Goal: Information Seeking & Learning: Compare options

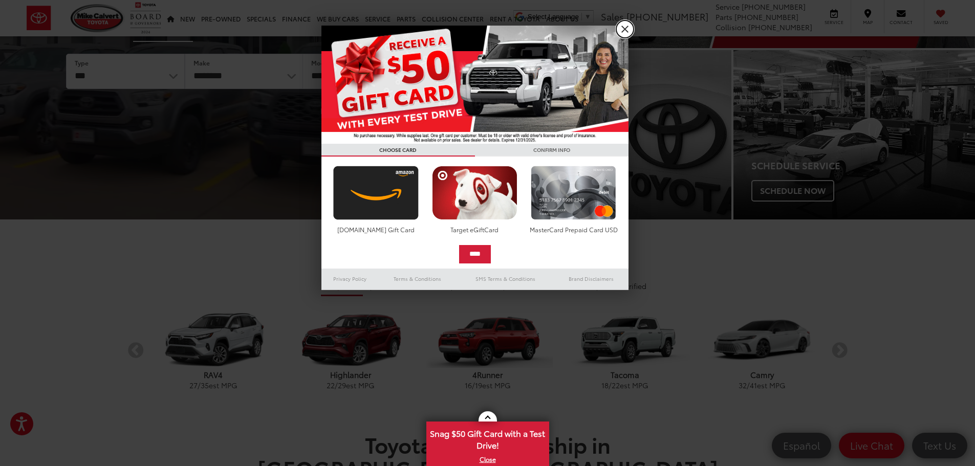
click at [625, 30] on link "X" at bounding box center [624, 28] width 17 height 17
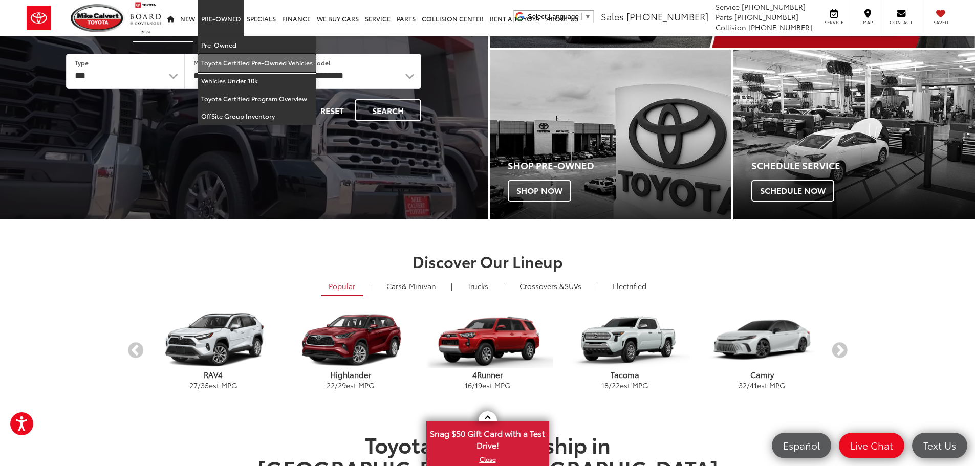
click at [217, 62] on link "Toyota Certified Pre-Owned Vehicles" at bounding box center [257, 63] width 118 height 18
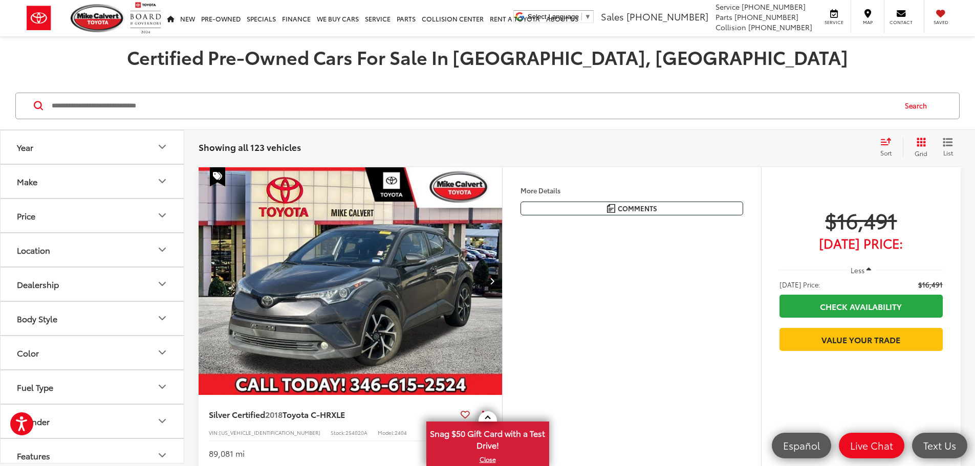
click at [927, 141] on button "Grid" at bounding box center [919, 147] width 32 height 20
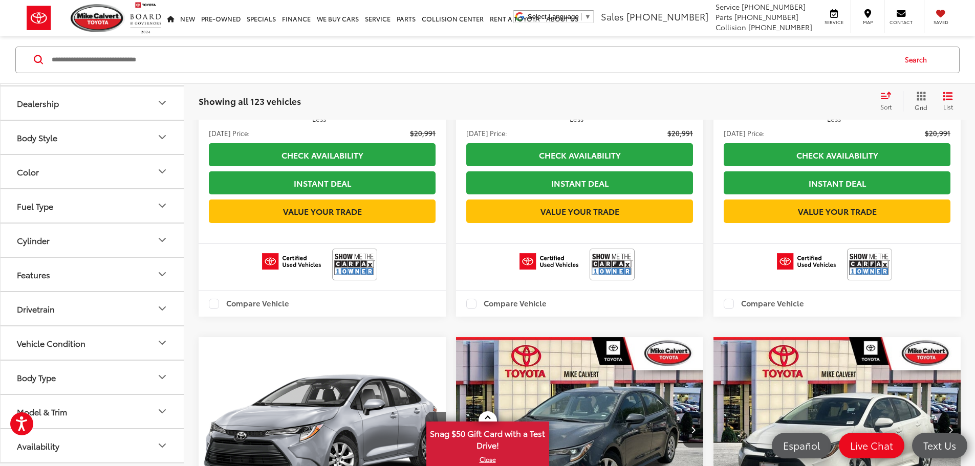
scroll to position [1638, 0]
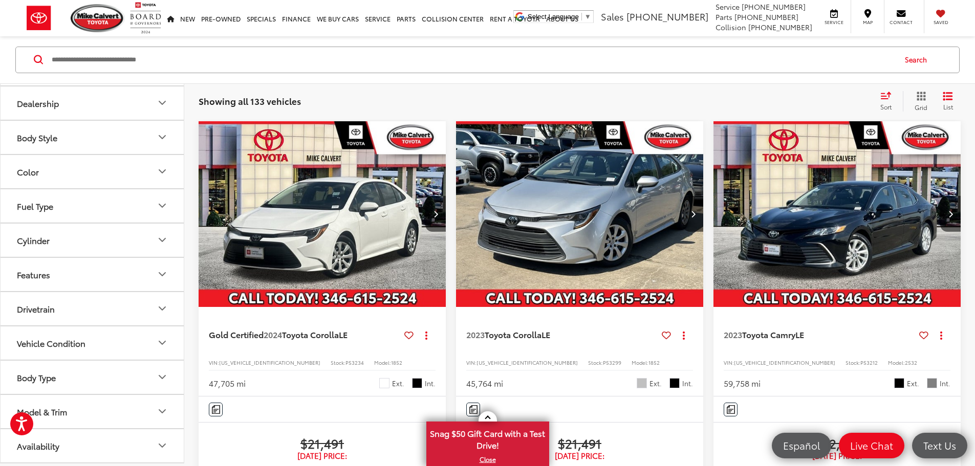
scroll to position [97, 0]
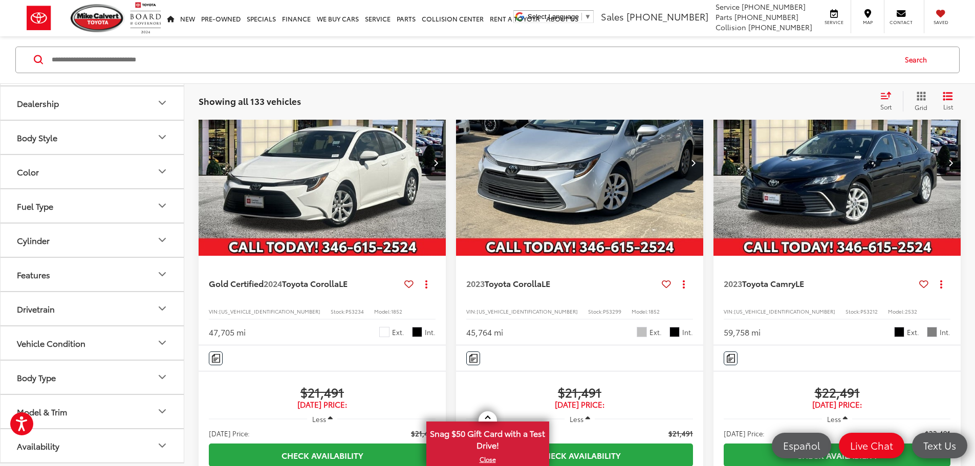
click at [949, 159] on icon "Next image" at bounding box center [951, 162] width 5 height 7
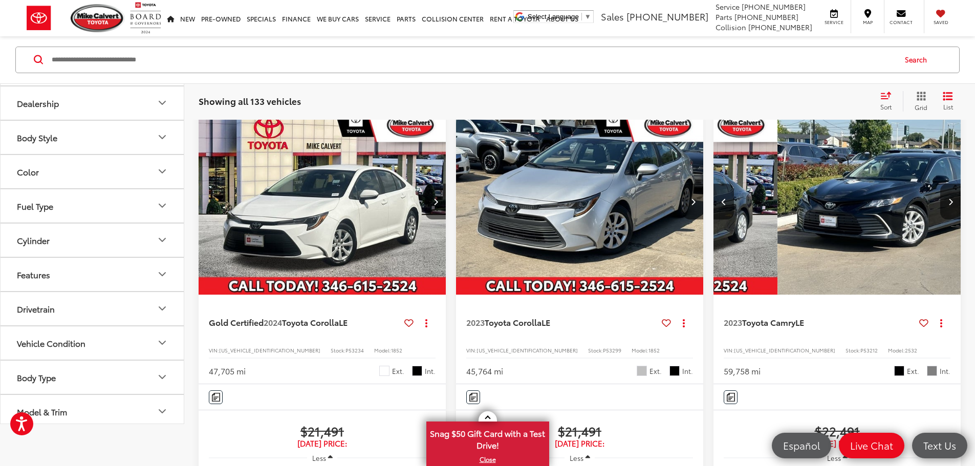
scroll to position [0, 0]
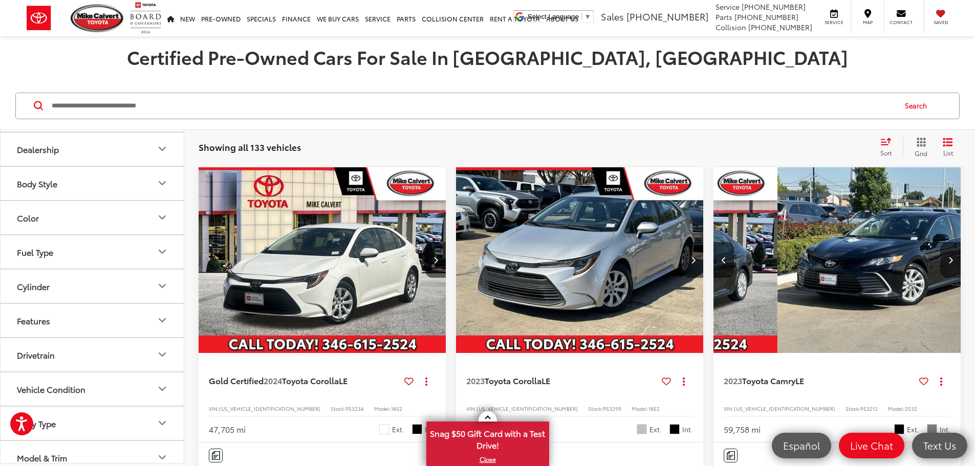
click at [941, 242] on button "Next image" at bounding box center [951, 260] width 20 height 36
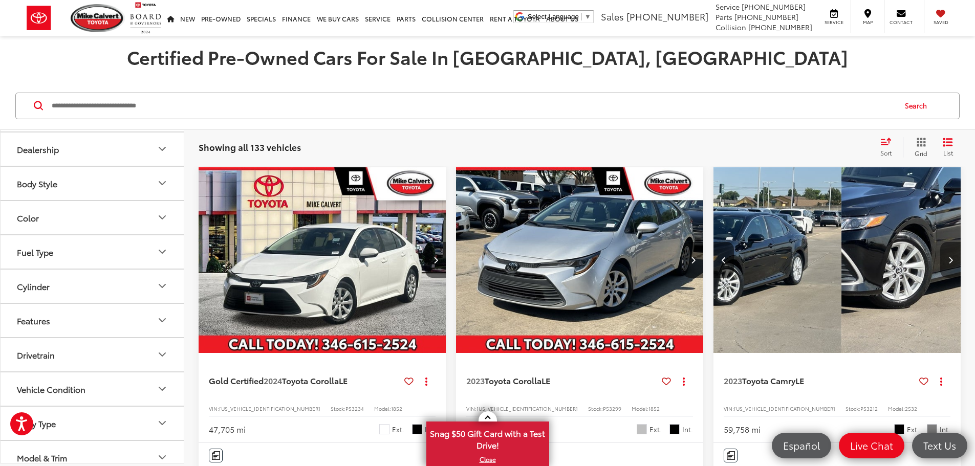
click at [949, 257] on icon "Next image" at bounding box center [951, 260] width 5 height 7
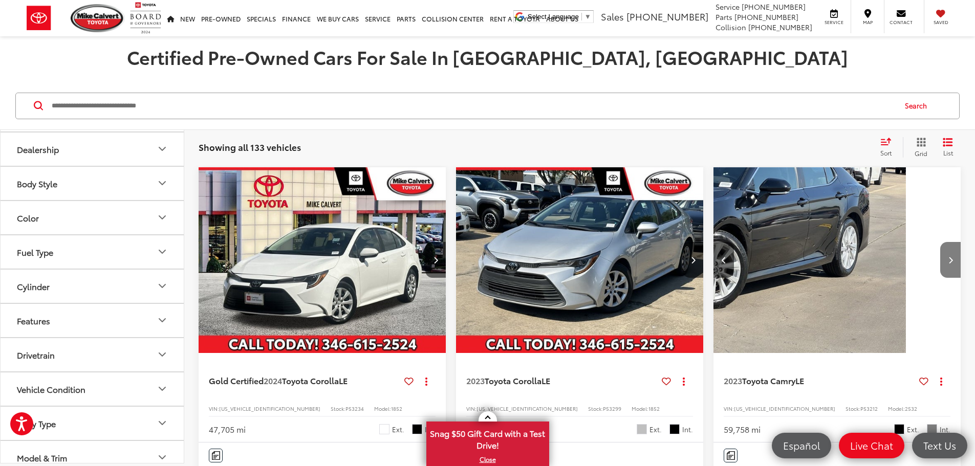
click at [949, 257] on icon "Next image" at bounding box center [951, 260] width 5 height 7
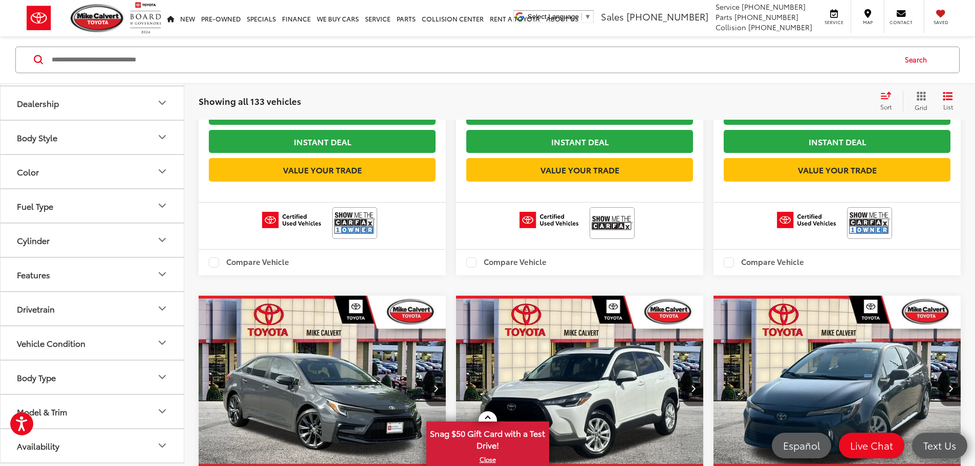
scroll to position [1690, 0]
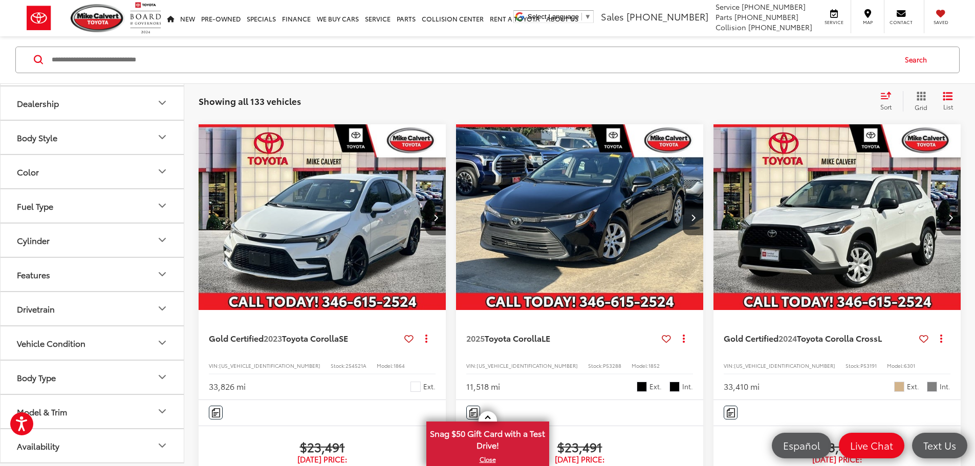
scroll to position [609, 0]
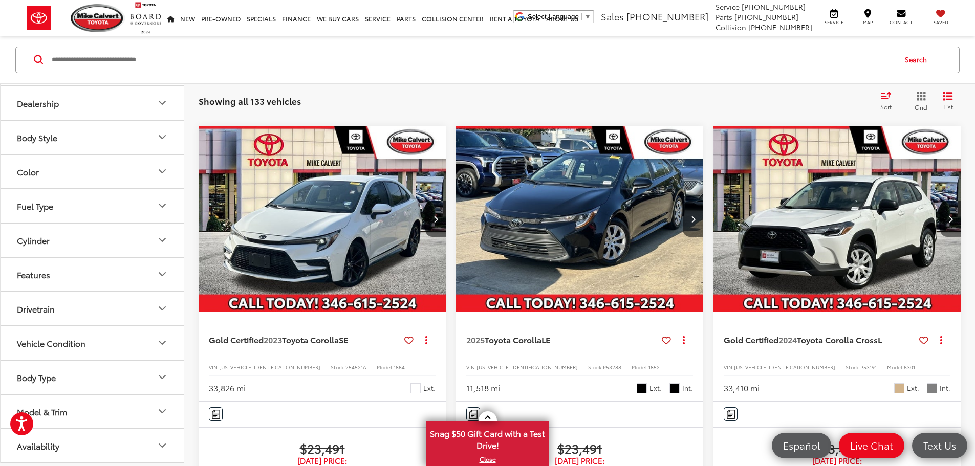
click at [941, 201] on button "Next image" at bounding box center [951, 219] width 20 height 36
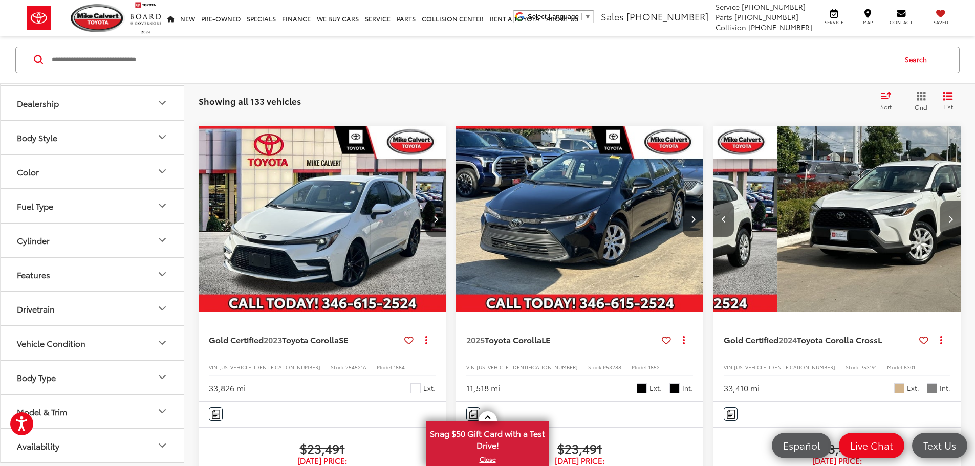
click at [941, 201] on button "Next image" at bounding box center [951, 219] width 20 height 36
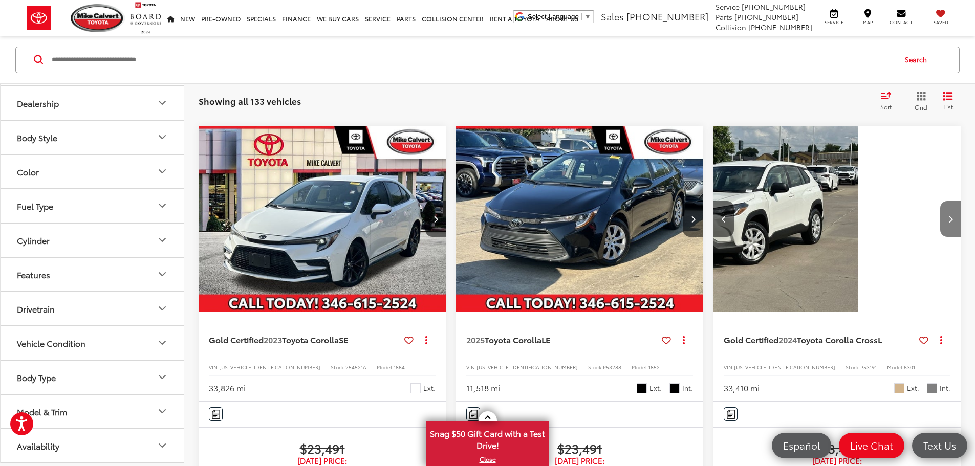
scroll to position [0, 369]
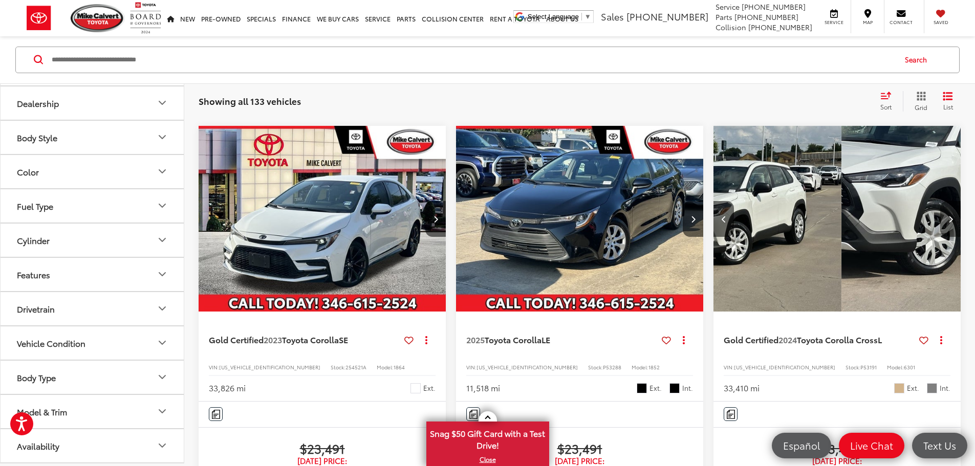
click at [941, 201] on button "Next image" at bounding box center [951, 219] width 20 height 36
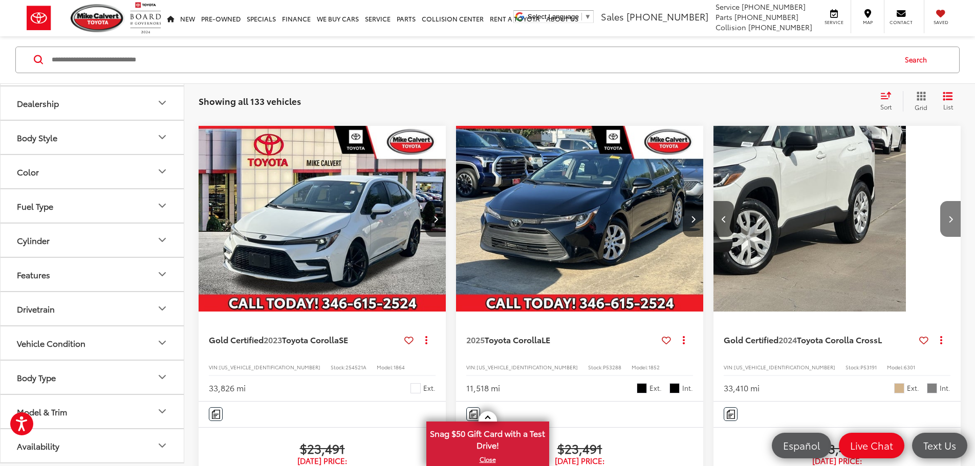
click at [941, 201] on button "Next image" at bounding box center [951, 219] width 20 height 36
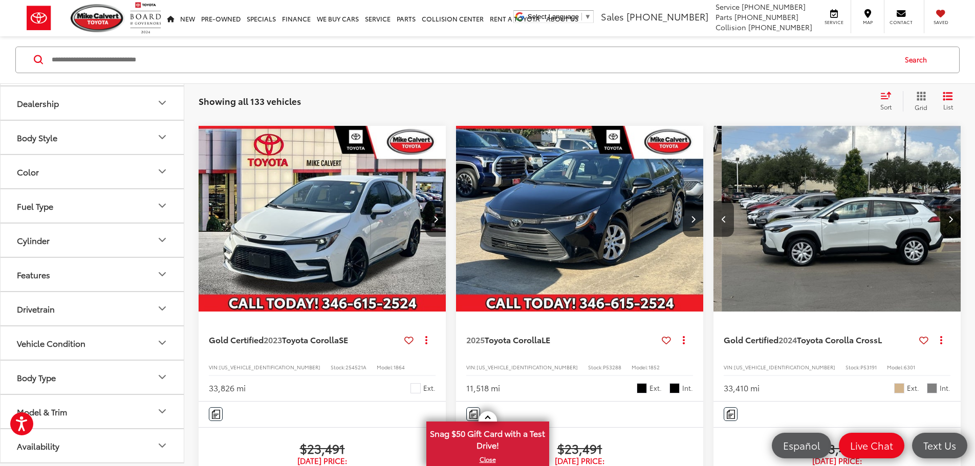
click at [941, 201] on button "Next image" at bounding box center [951, 219] width 20 height 36
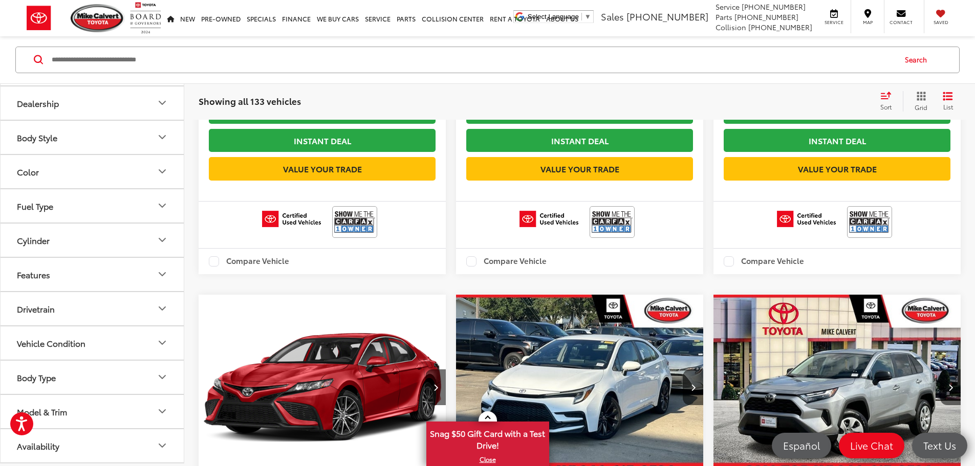
scroll to position [1633, 0]
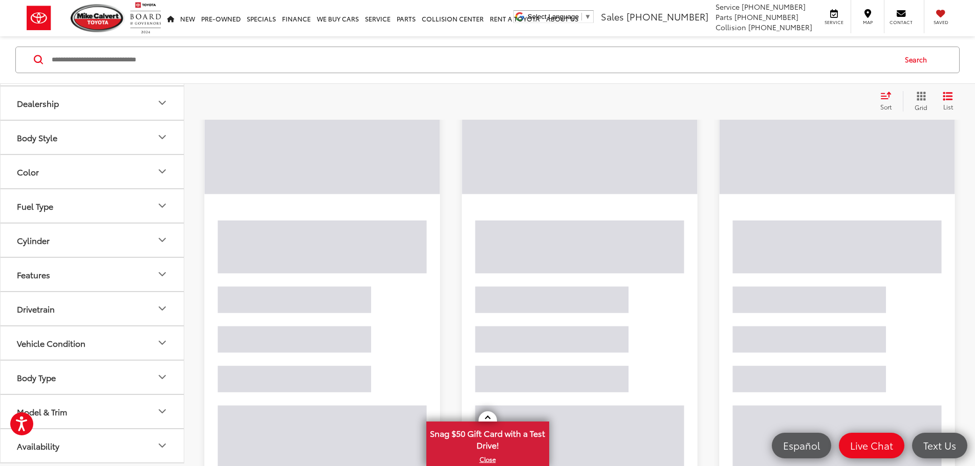
scroll to position [46, 0]
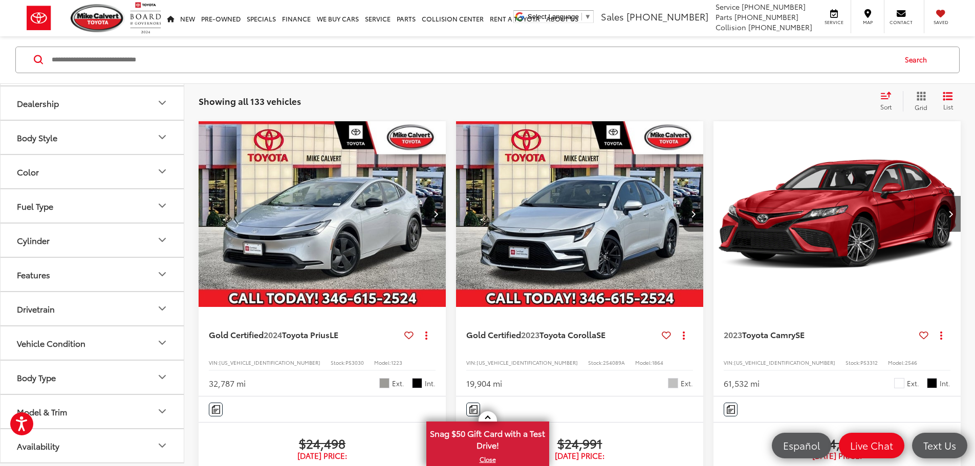
click at [425, 196] on button "Next image" at bounding box center [435, 214] width 20 height 36
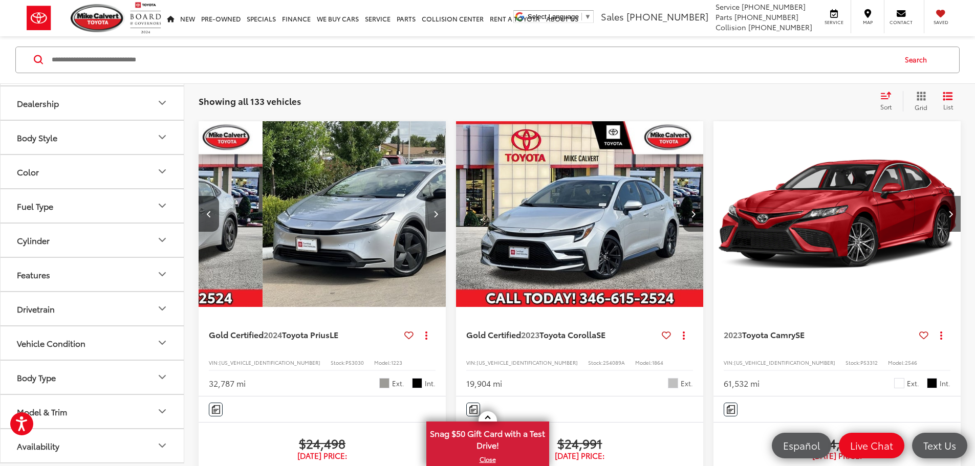
click at [425, 196] on button "Next image" at bounding box center [435, 214] width 20 height 36
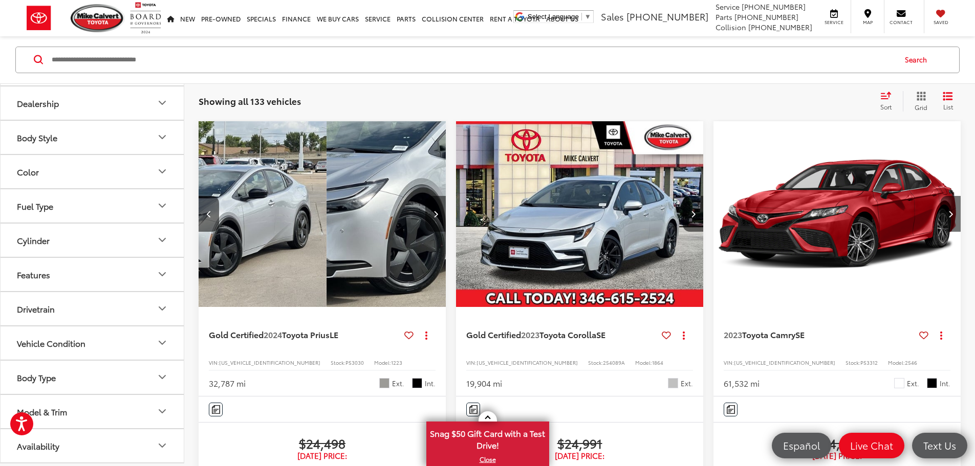
click at [425, 196] on button "Next image" at bounding box center [435, 214] width 20 height 36
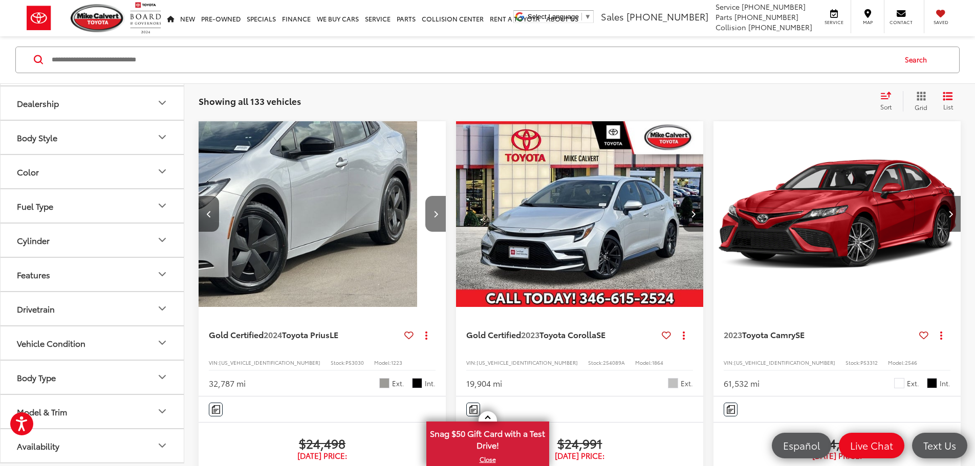
scroll to position [0, 553]
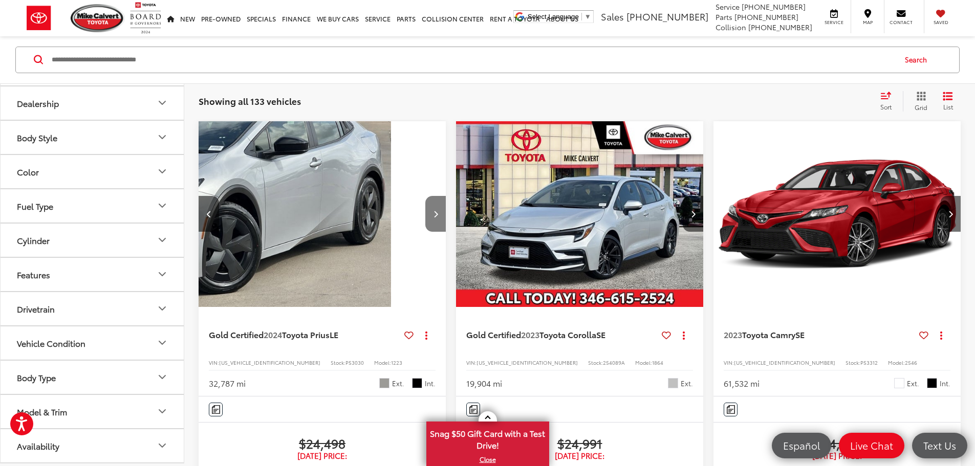
click at [425, 196] on button "Next image" at bounding box center [435, 214] width 20 height 36
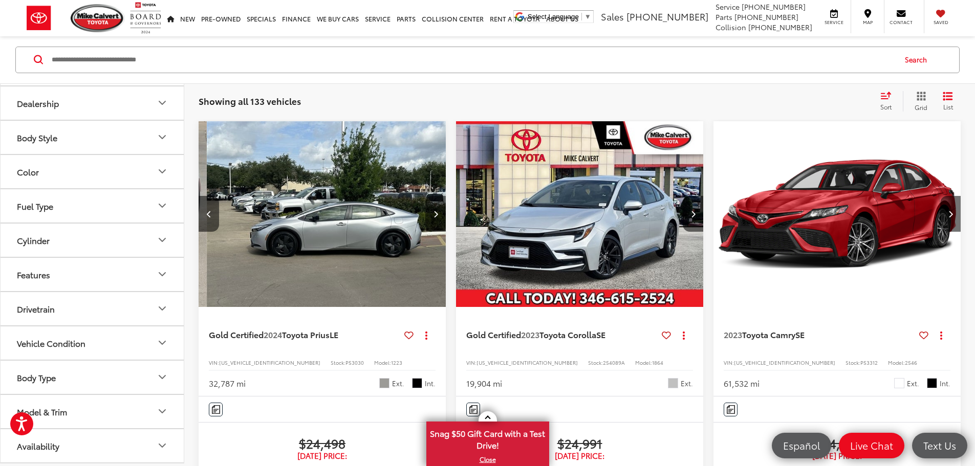
click at [425, 196] on button "Next image" at bounding box center [435, 214] width 20 height 36
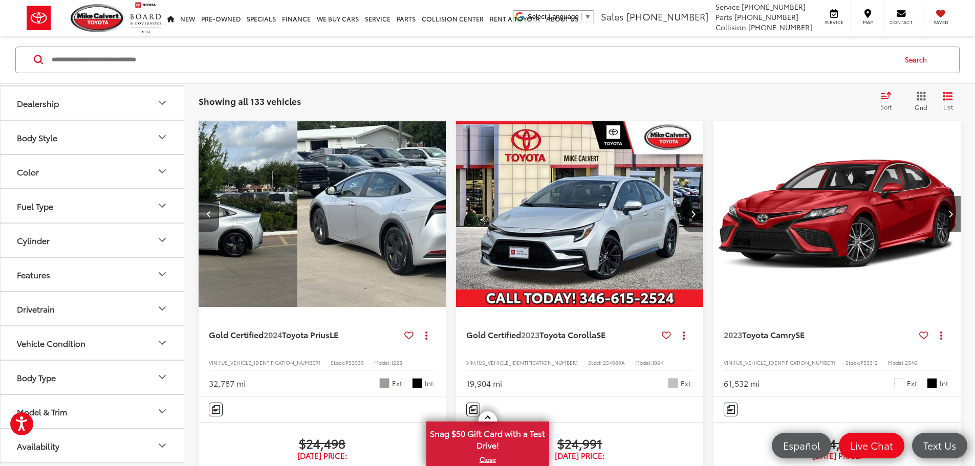
scroll to position [0, 922]
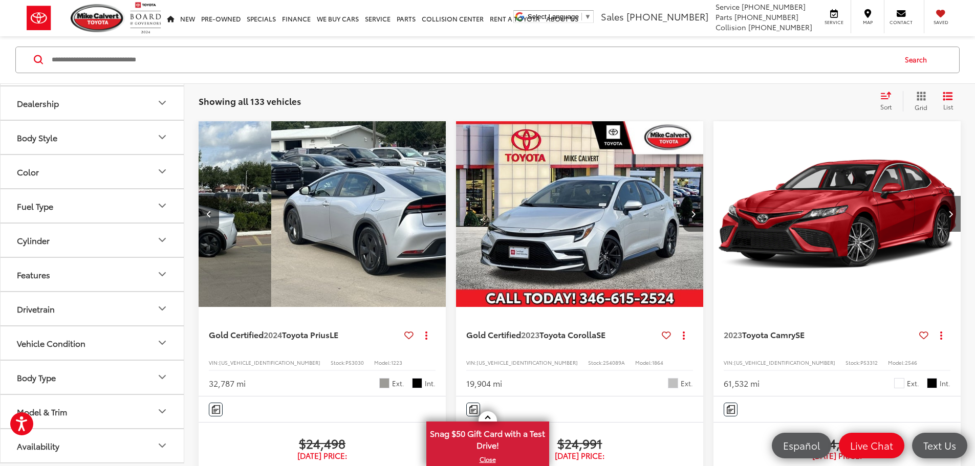
click at [520, 186] on div "View More" at bounding box center [644, 214] width 249 height 187
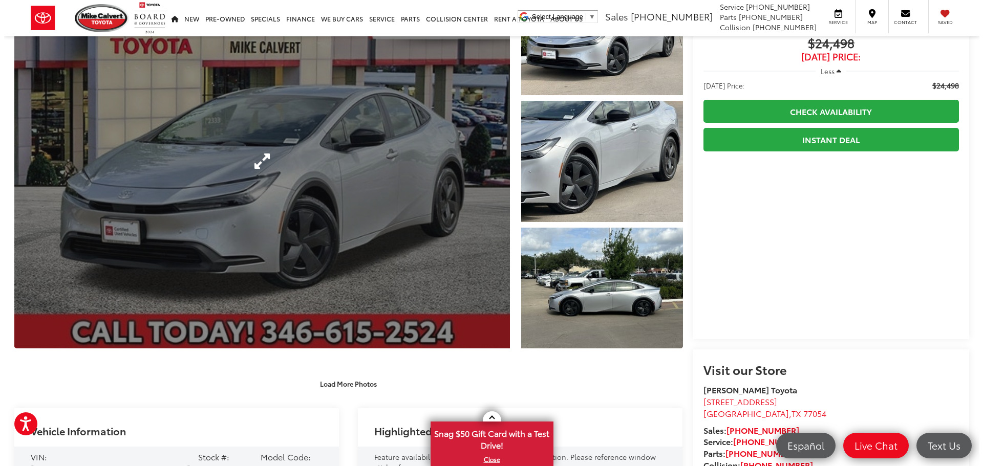
scroll to position [102, 0]
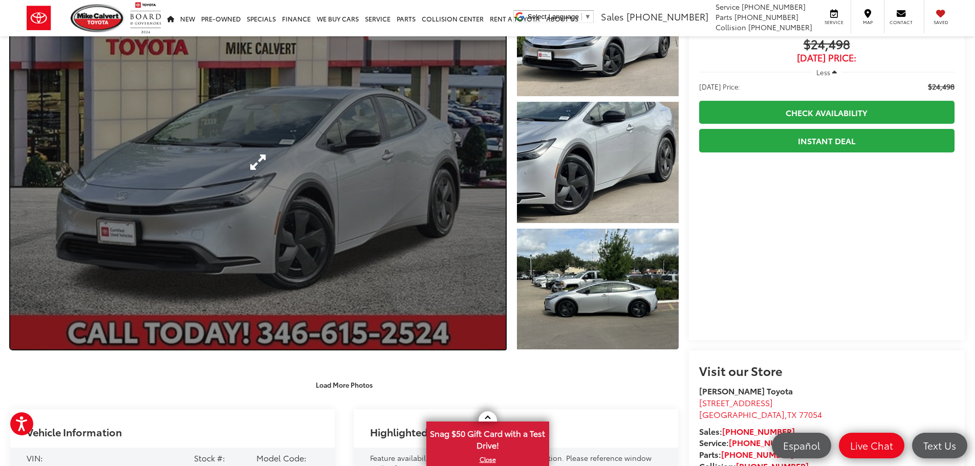
click at [349, 229] on link "Expand Photo 0" at bounding box center [258, 162] width 496 height 375
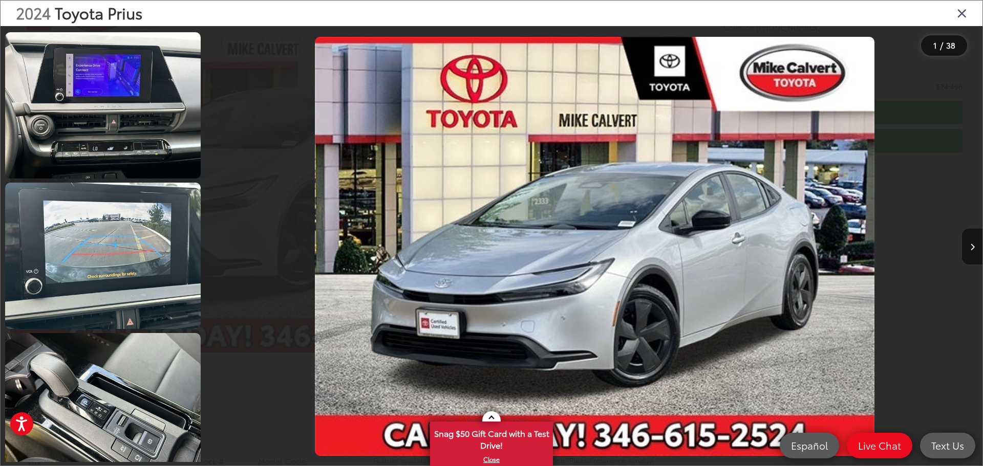
scroll to position [2304, 0]
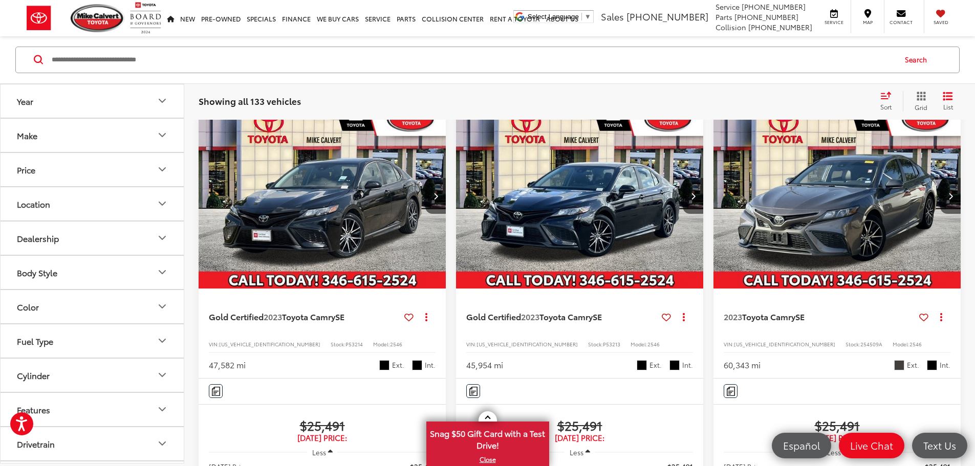
scroll to position [614, 0]
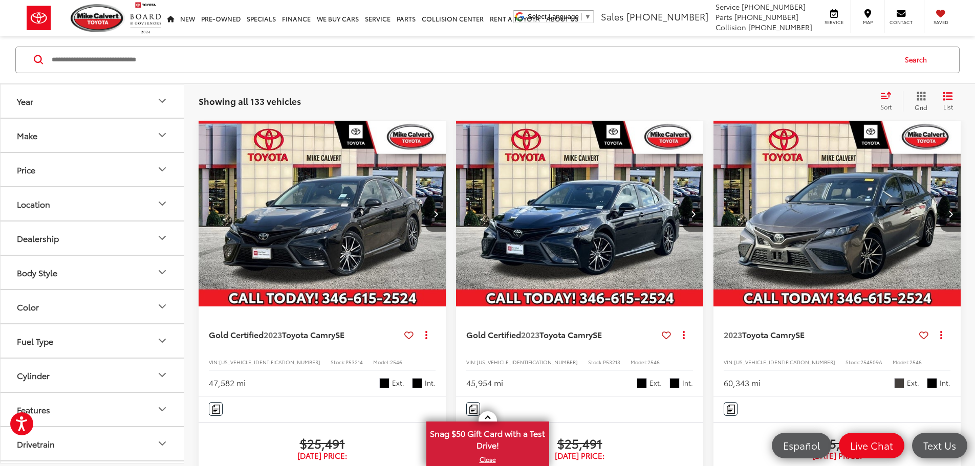
click at [683, 196] on button "Next image" at bounding box center [693, 214] width 20 height 36
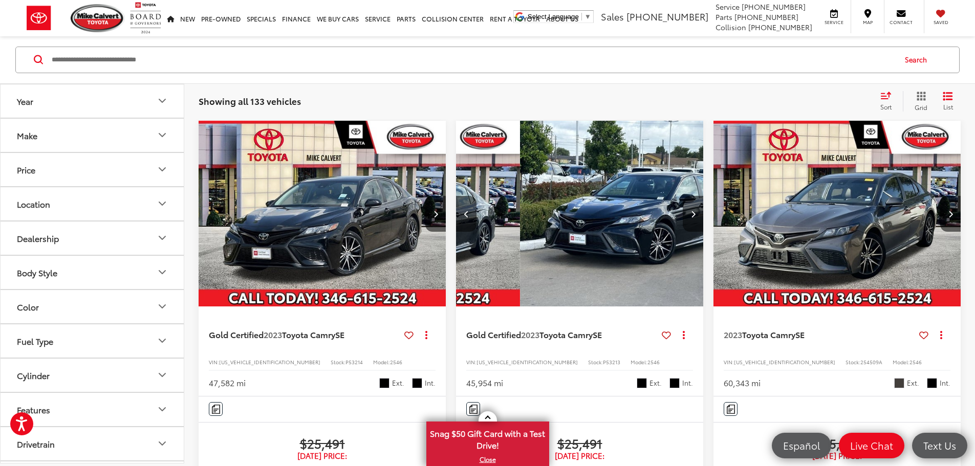
click at [683, 196] on button "Next image" at bounding box center [693, 214] width 20 height 36
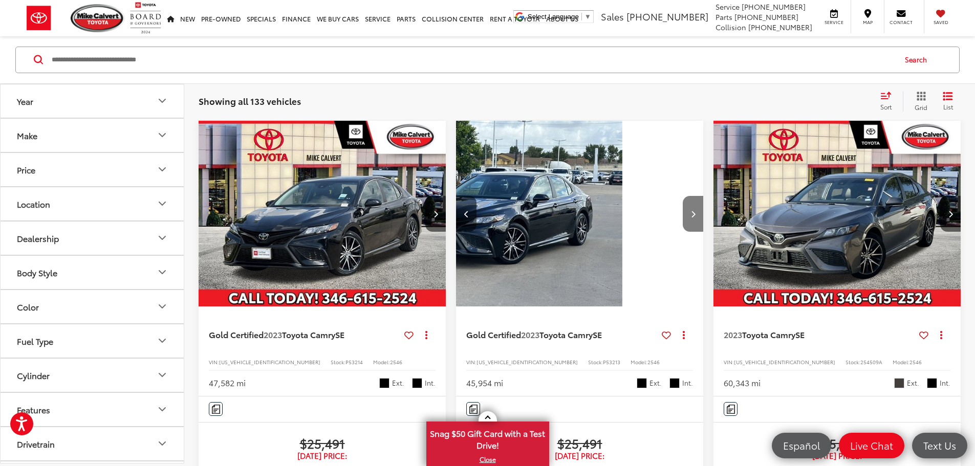
scroll to position [0, 369]
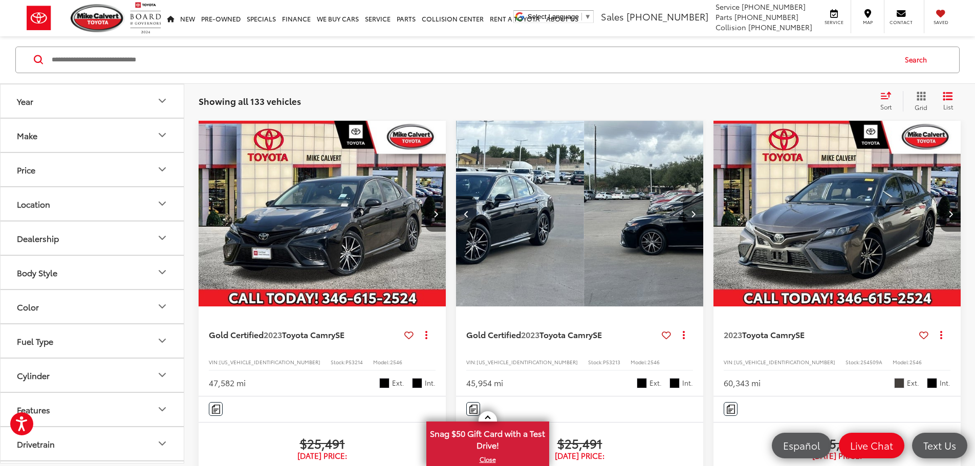
click at [683, 196] on button "Next image" at bounding box center [693, 214] width 20 height 36
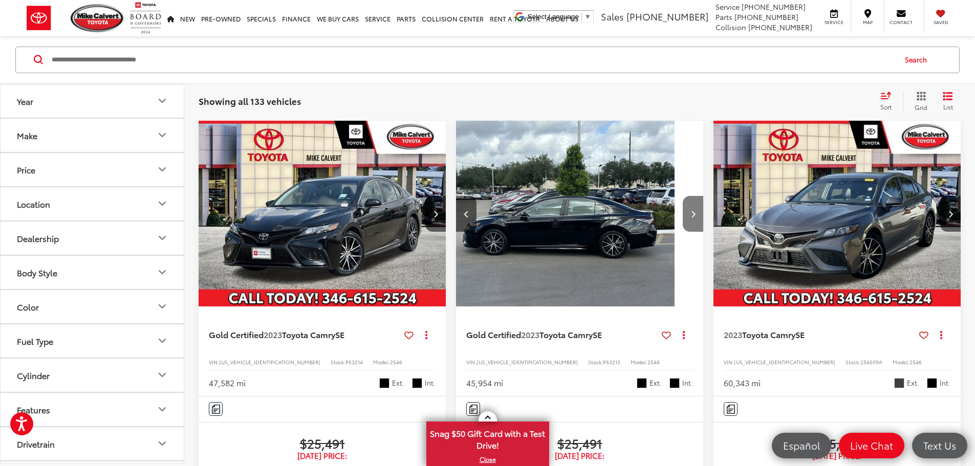
scroll to position [0, 553]
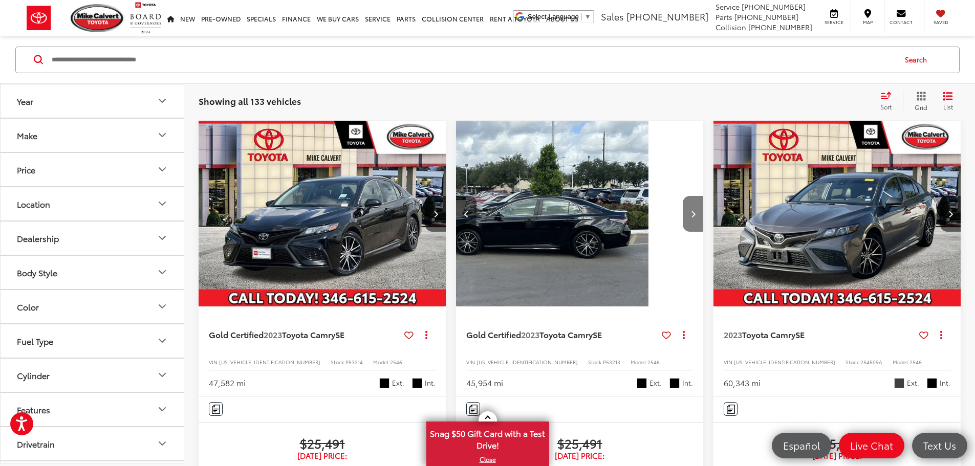
click at [683, 196] on button "Next image" at bounding box center [693, 214] width 20 height 36
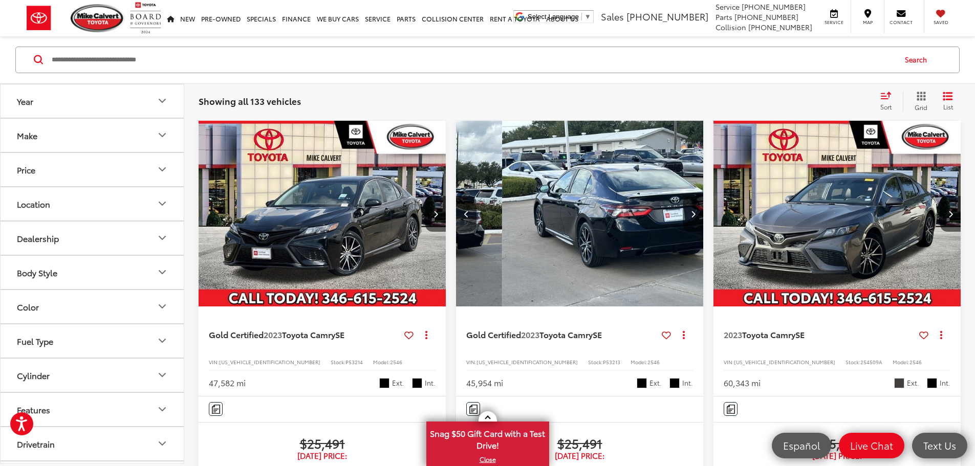
scroll to position [0, 738]
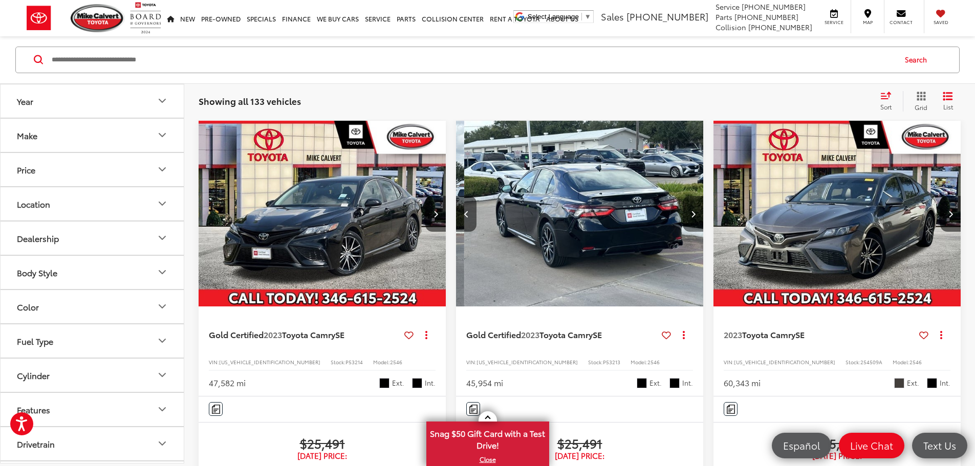
click at [683, 196] on button "Next image" at bounding box center [693, 214] width 20 height 36
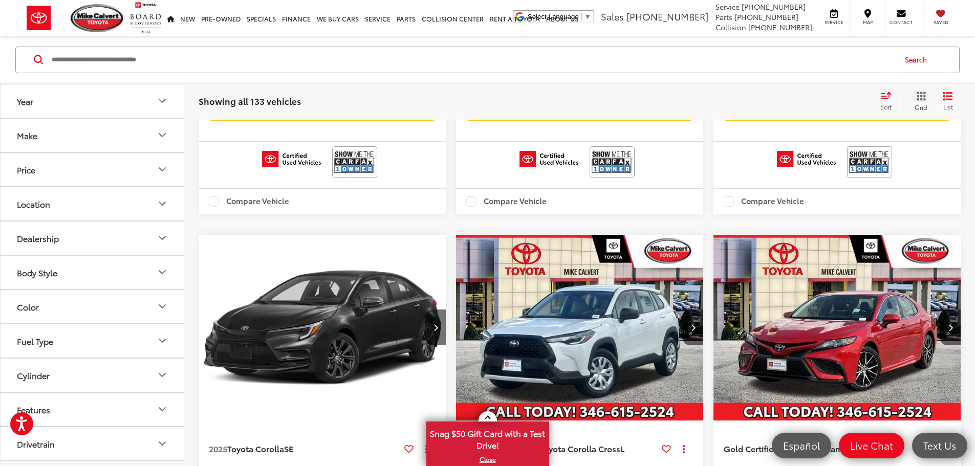
scroll to position [1638, 0]
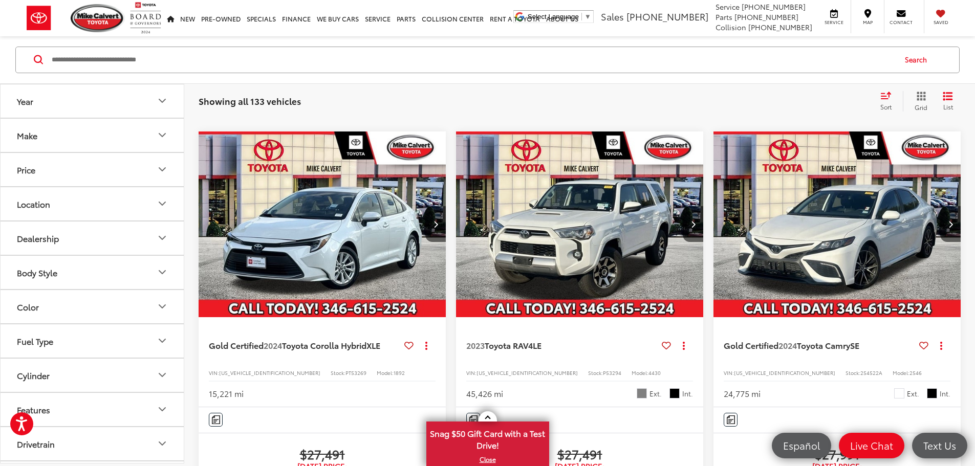
scroll to position [1173, 0]
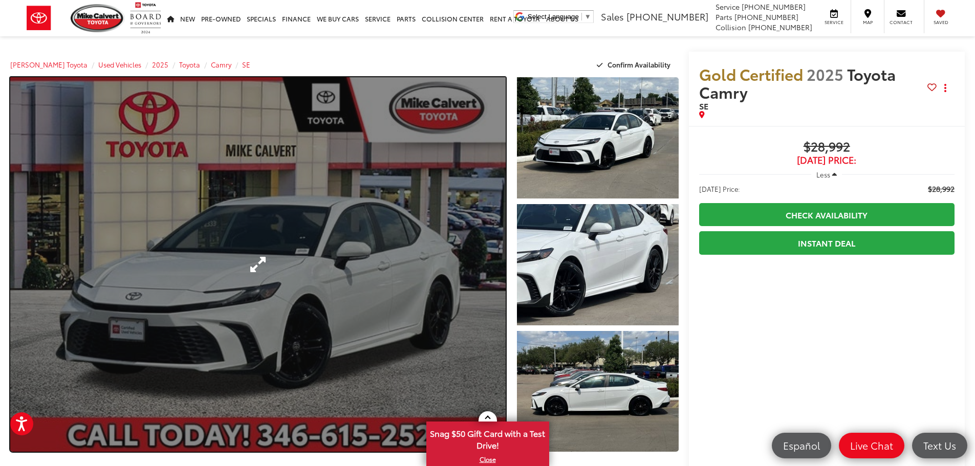
click at [264, 304] on link "Expand Photo 0" at bounding box center [258, 264] width 496 height 375
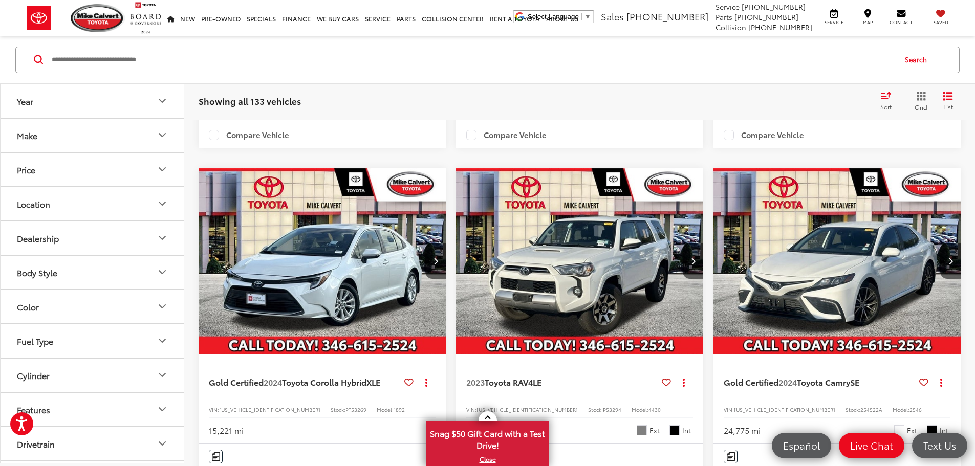
scroll to position [1126, 0]
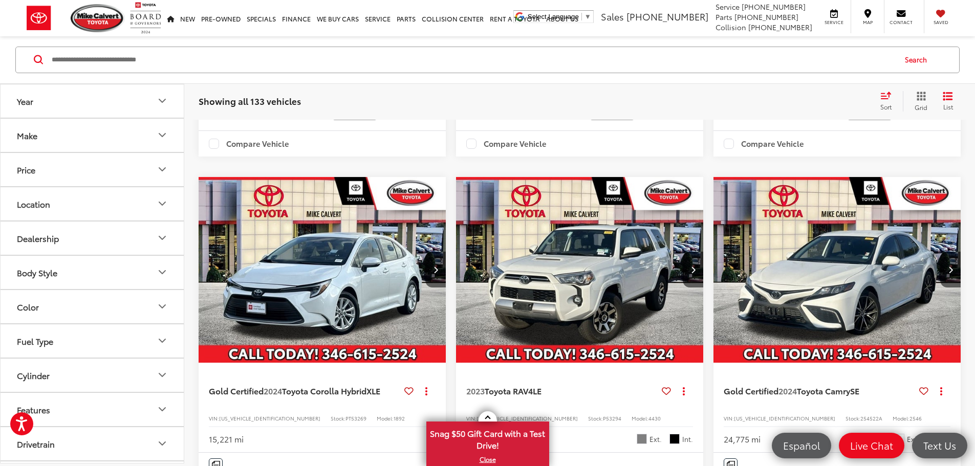
drag, startPoint x: 643, startPoint y: 219, endPoint x: 481, endPoint y: 259, distance: 166.0
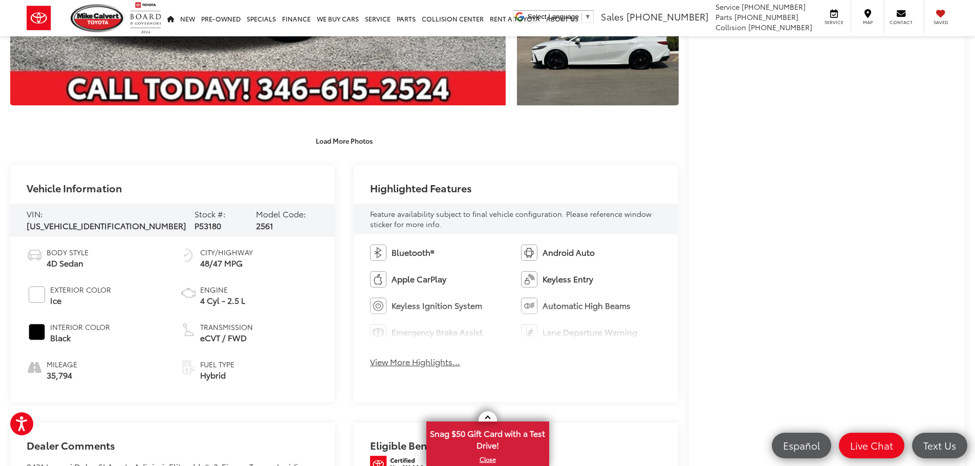
scroll to position [461, 0]
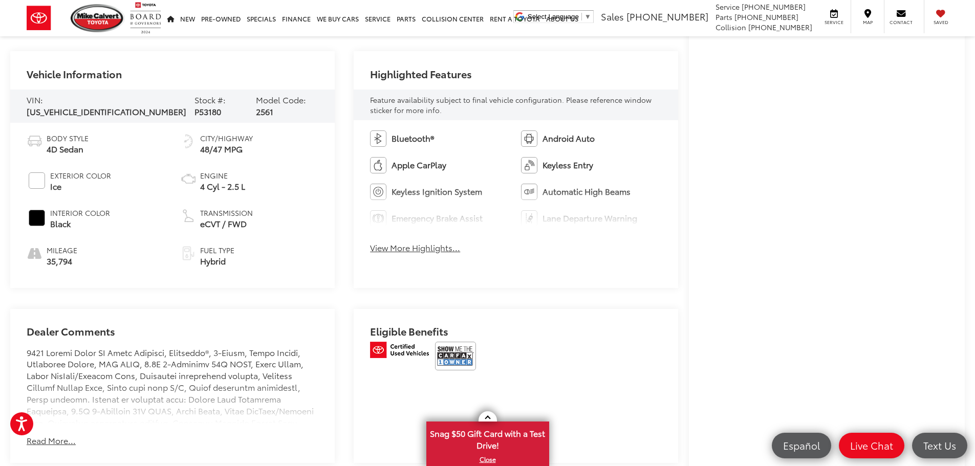
click at [428, 247] on button "View More Highlights..." at bounding box center [415, 248] width 90 height 12
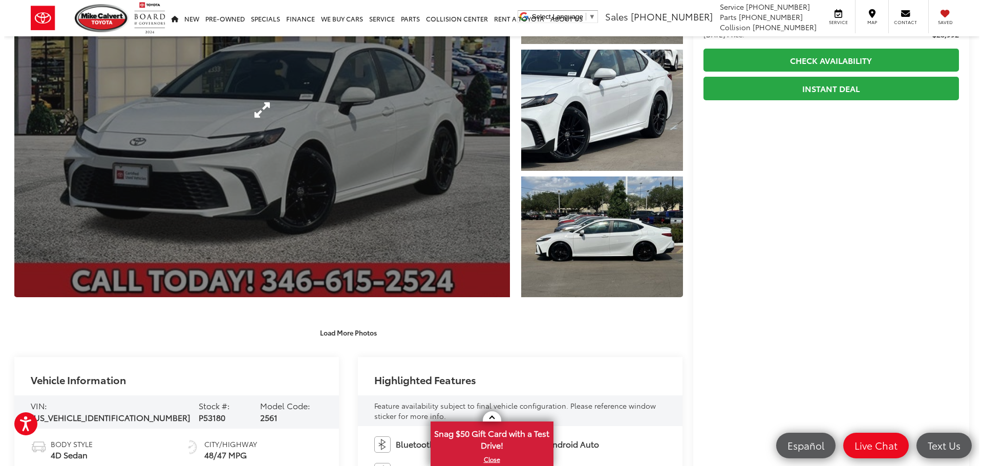
scroll to position [154, 0]
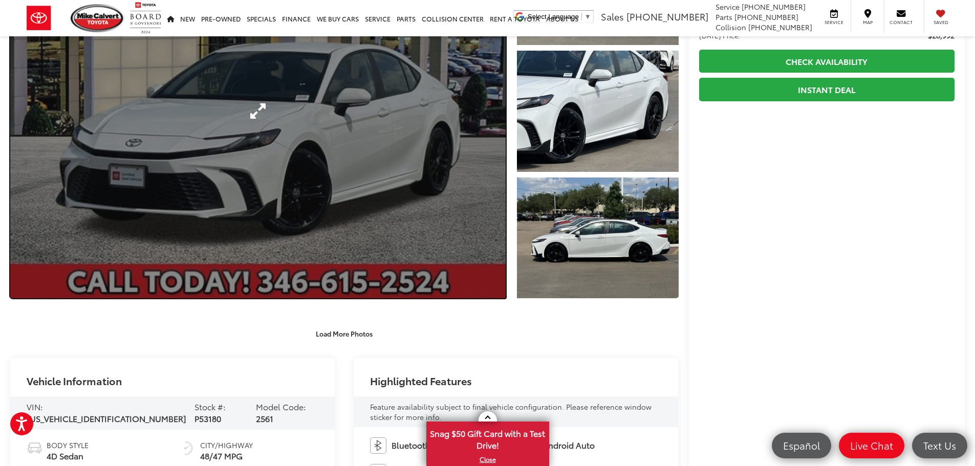
click at [399, 152] on link "Expand Photo 0" at bounding box center [258, 111] width 496 height 375
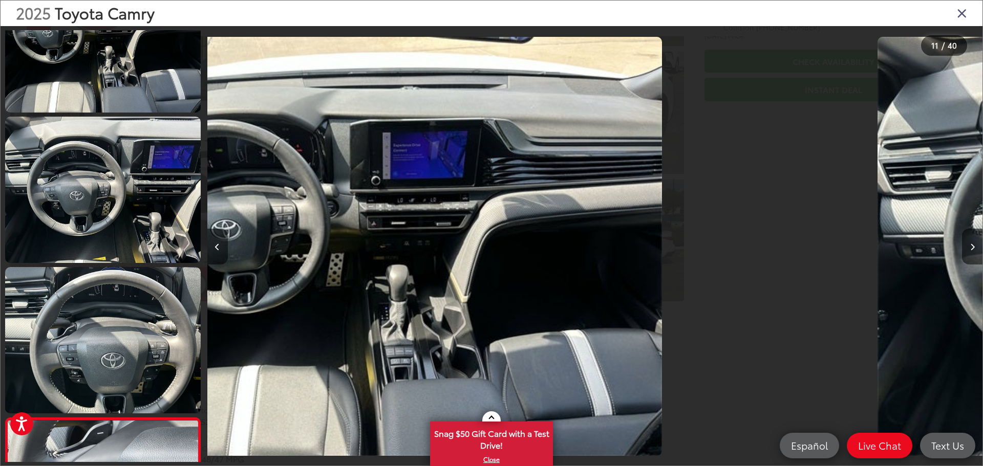
scroll to position [0, 6523]
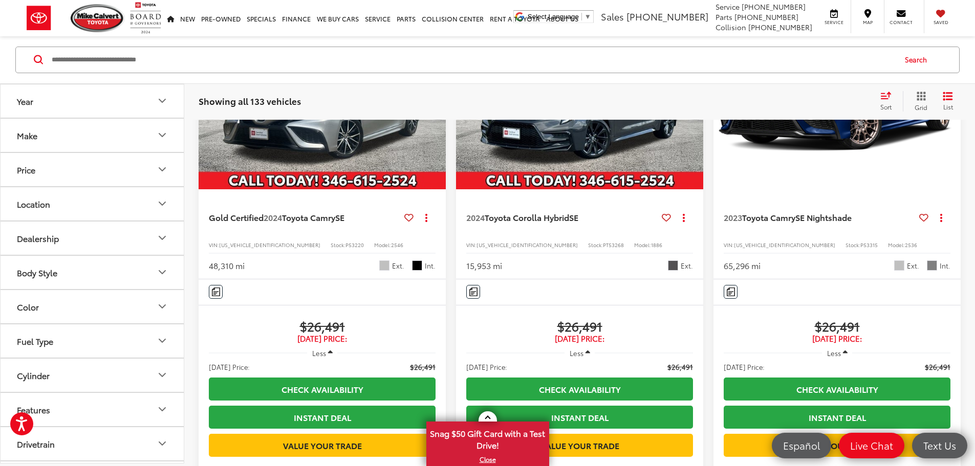
scroll to position [609, 0]
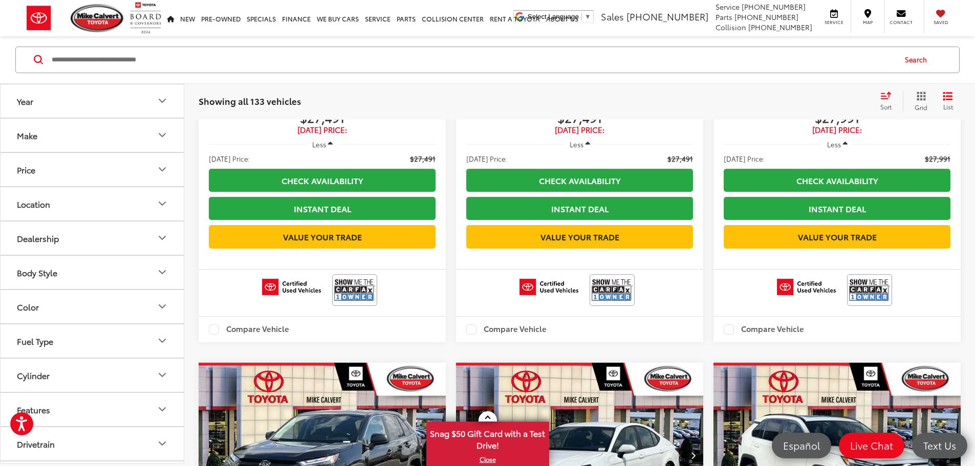
scroll to position [1633, 0]
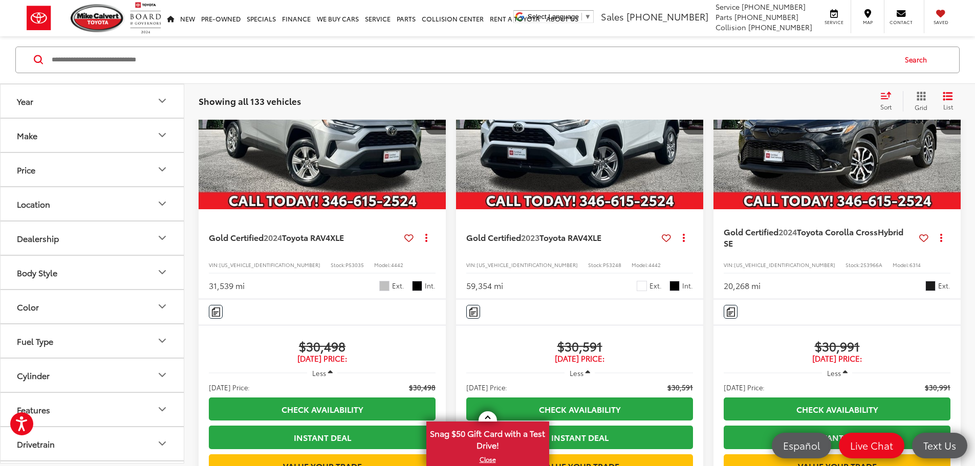
scroll to position [558, 0]
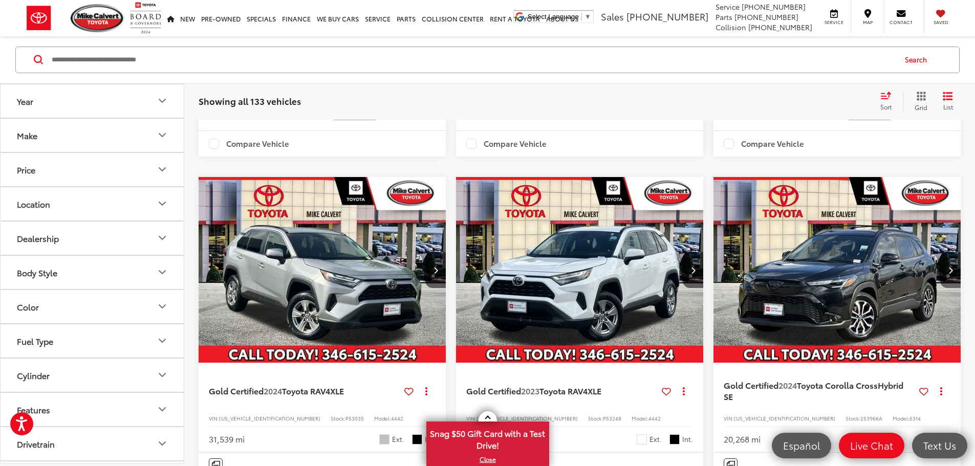
click at [949, 267] on icon "Next image" at bounding box center [951, 270] width 5 height 7
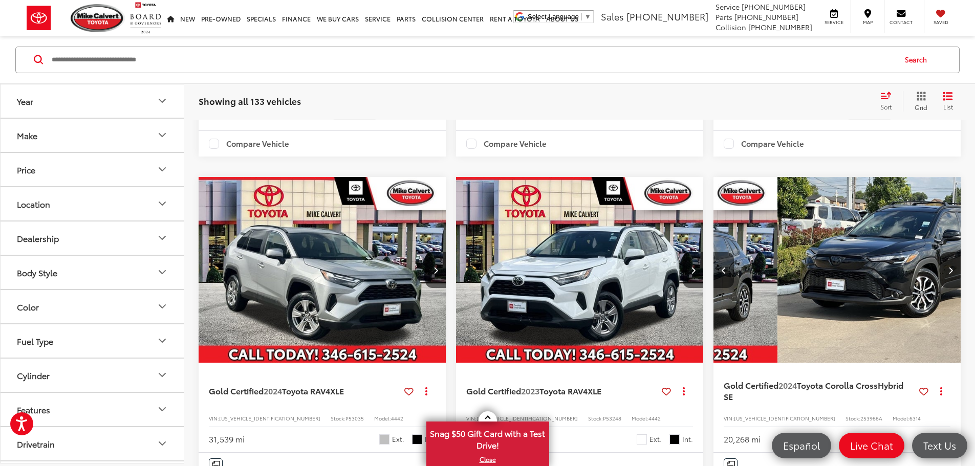
click at [949, 267] on icon "Next image" at bounding box center [951, 270] width 5 height 7
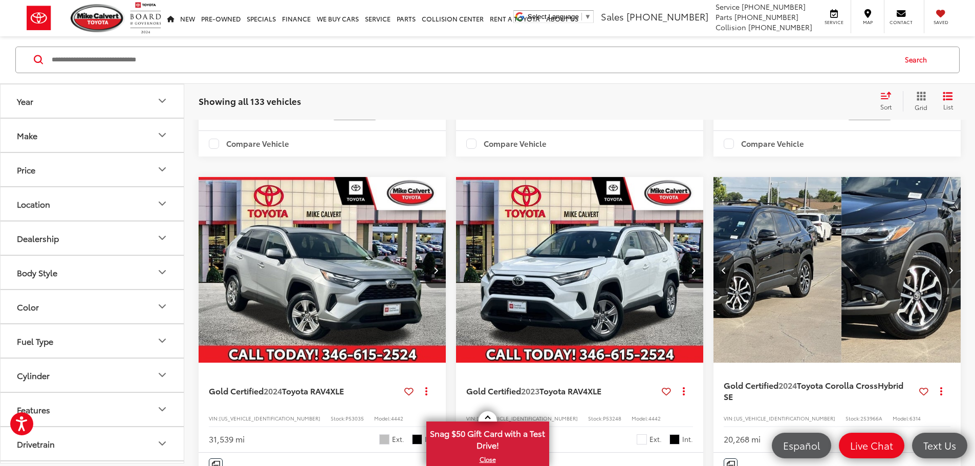
click at [949, 267] on icon "Next image" at bounding box center [951, 270] width 5 height 7
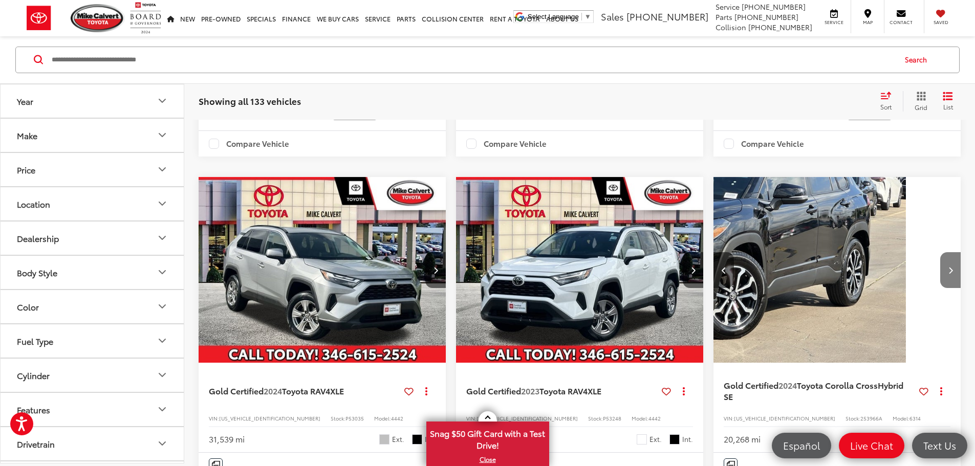
click at [949, 267] on icon "Next image" at bounding box center [951, 270] width 5 height 7
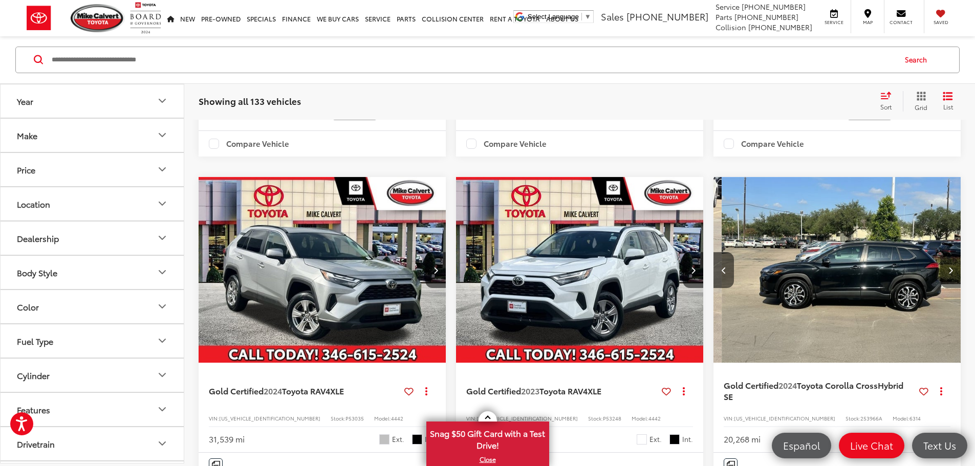
click at [949, 267] on icon "Next image" at bounding box center [951, 270] width 5 height 7
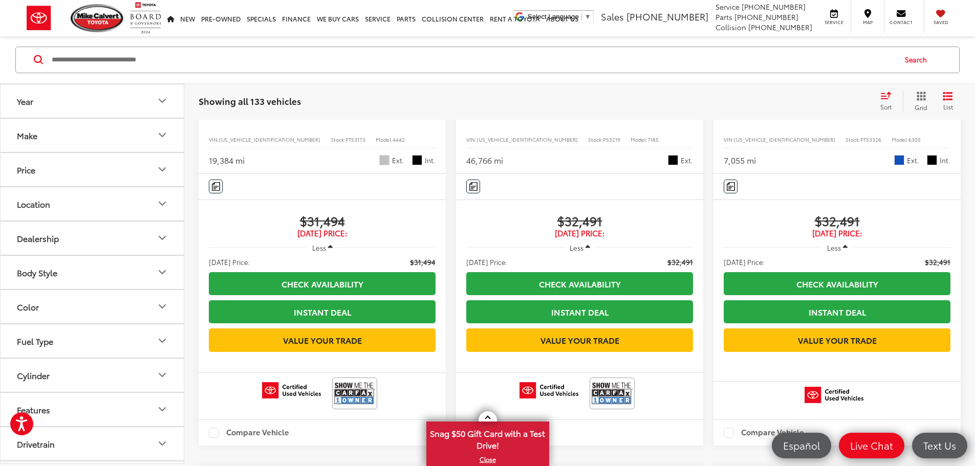
scroll to position [1531, 0]
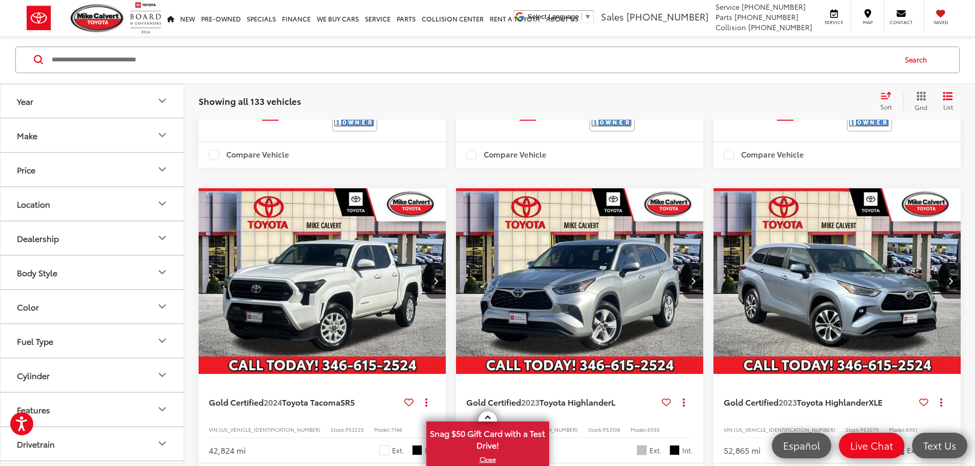
scroll to position [1685, 0]
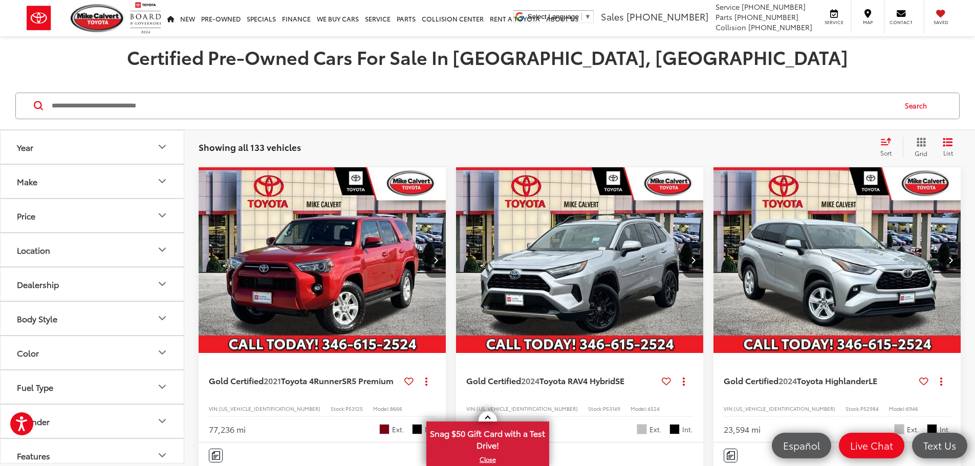
click at [425, 242] on button "Next image" at bounding box center [435, 260] width 20 height 36
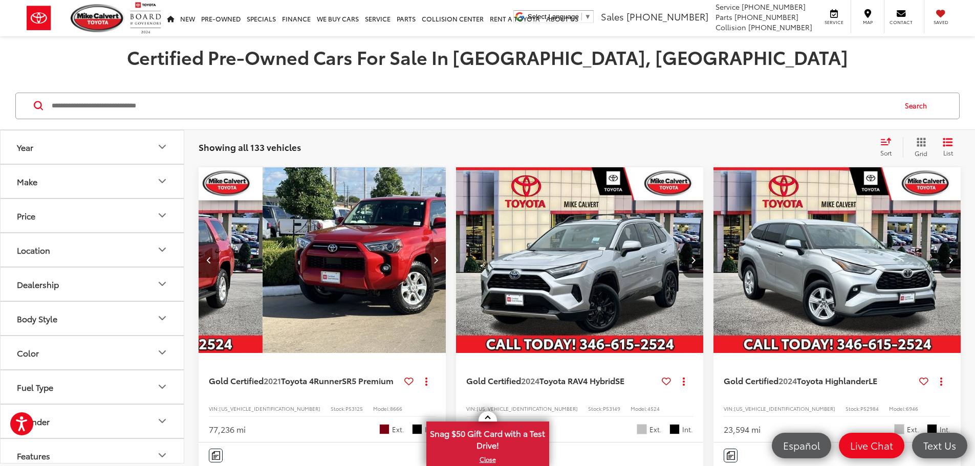
click at [425, 242] on button "Next image" at bounding box center [435, 260] width 20 height 36
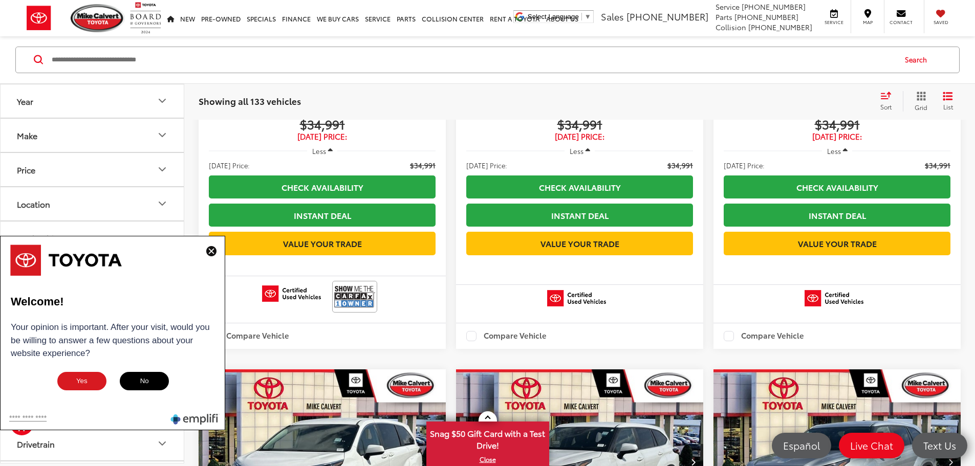
scroll to position [1638, 0]
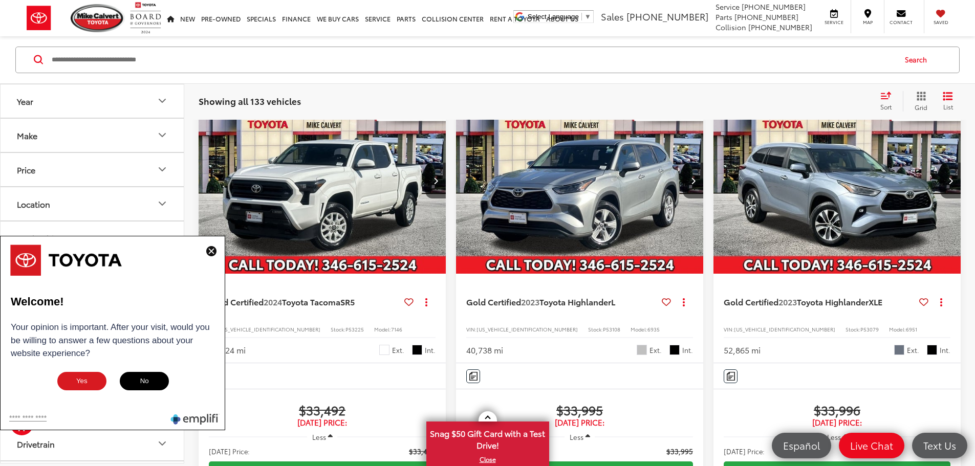
scroll to position [1685, 0]
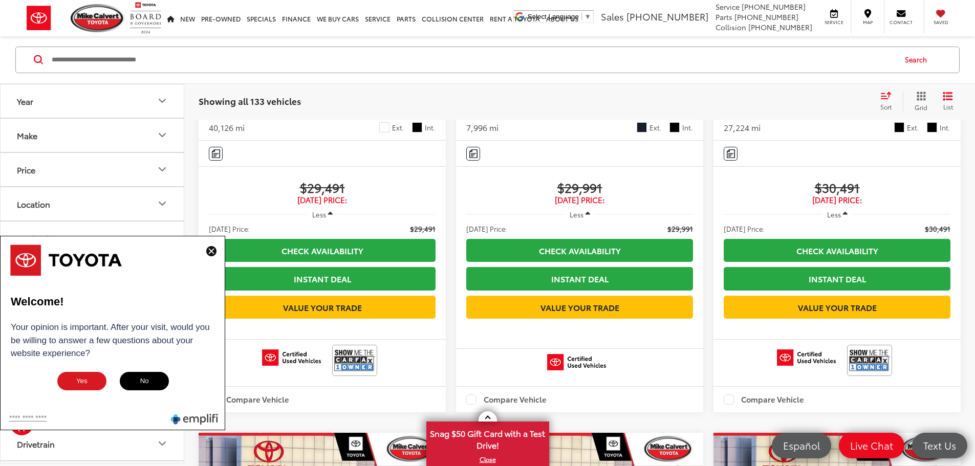
scroll to position [558, 0]
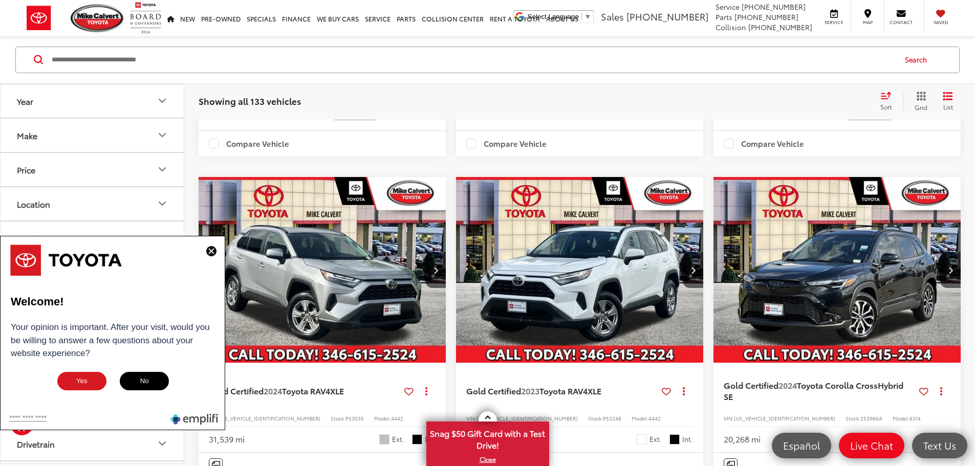
click at [713, 245] on img "2024 Toyota Corolla Cross Hybrid SE 0" at bounding box center [837, 270] width 249 height 187
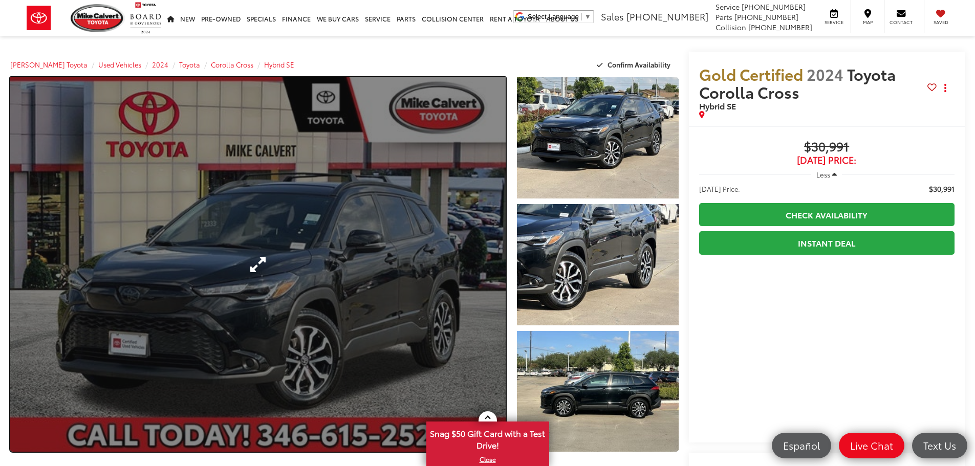
click at [332, 262] on link "Expand Photo 0" at bounding box center [258, 264] width 496 height 375
